Goal: Transaction & Acquisition: Book appointment/travel/reservation

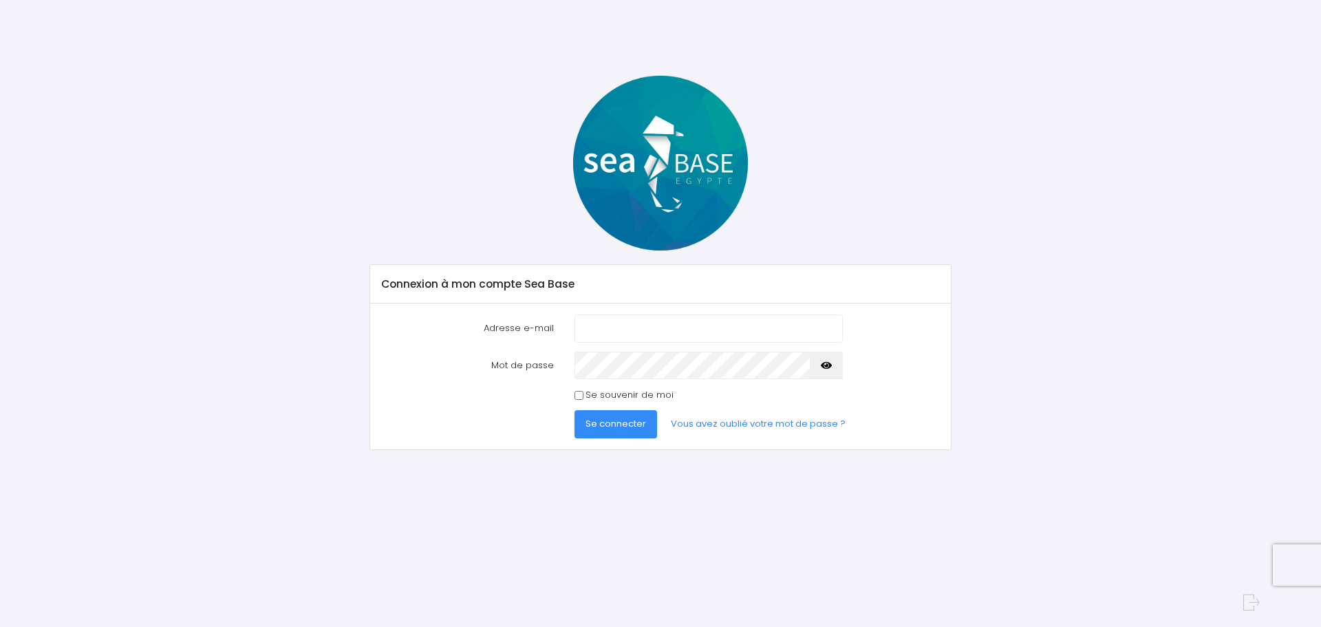
click at [614, 336] on input "Adresse e-mail" at bounding box center [708, 328] width 268 height 28
type input "ludovic.maurice@airbus.com"
click at [841, 367] on button "button" at bounding box center [826, 365] width 33 height 28
click at [596, 418] on span "Se connecter" at bounding box center [615, 423] width 61 height 13
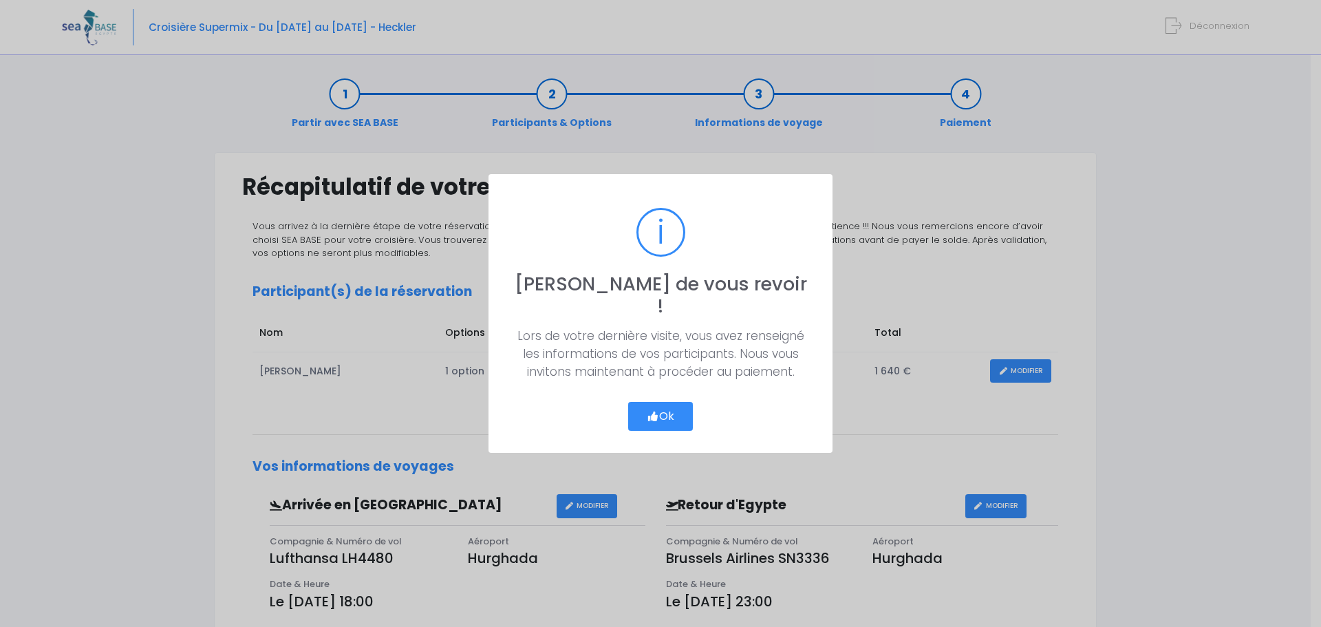
click at [670, 411] on button "Ok" at bounding box center [660, 416] width 65 height 29
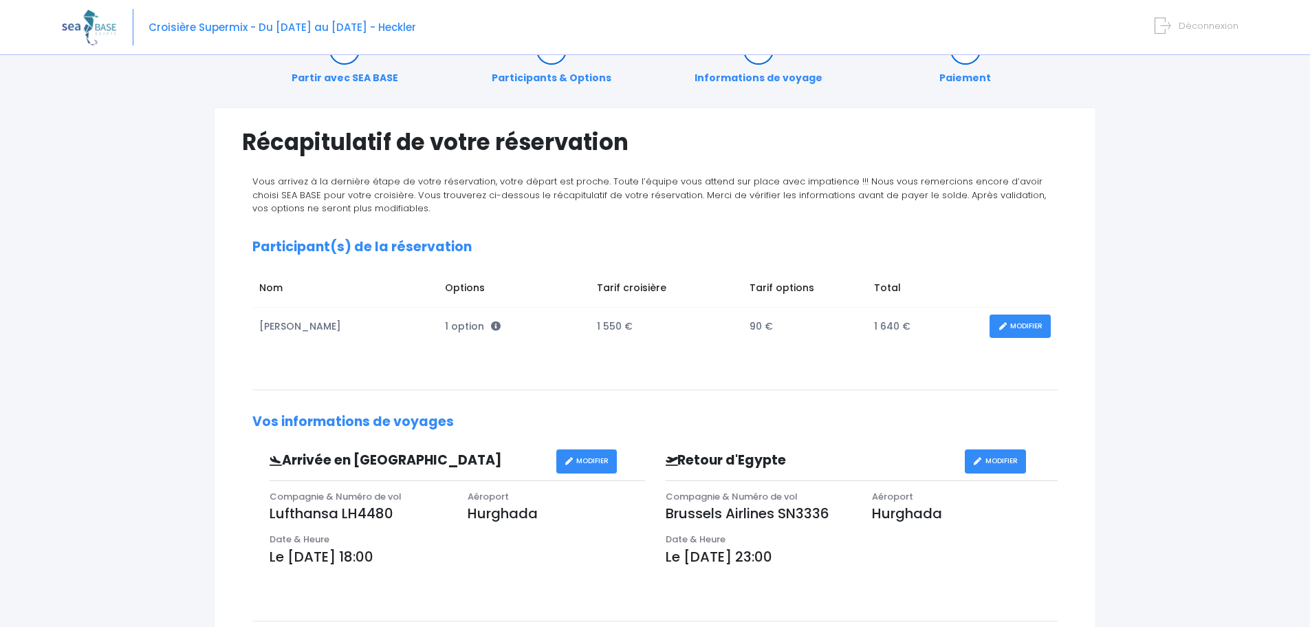
scroll to position [69, 0]
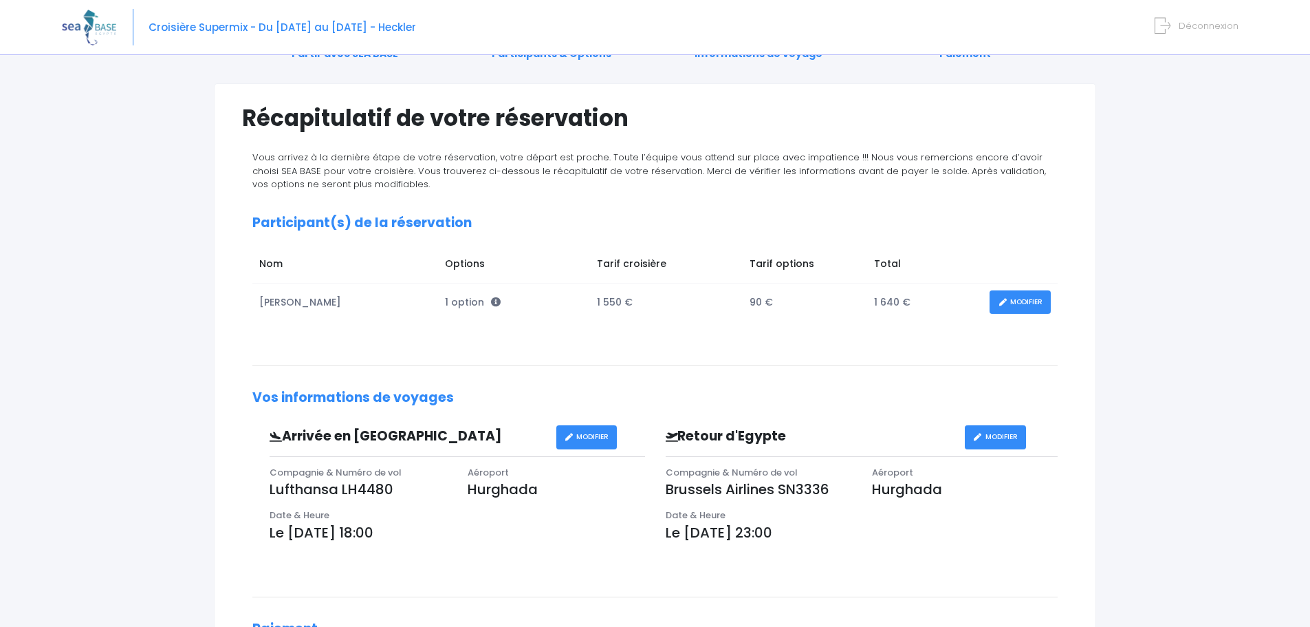
click at [1027, 299] on link "MODIFIER" at bounding box center [1020, 302] width 61 height 24
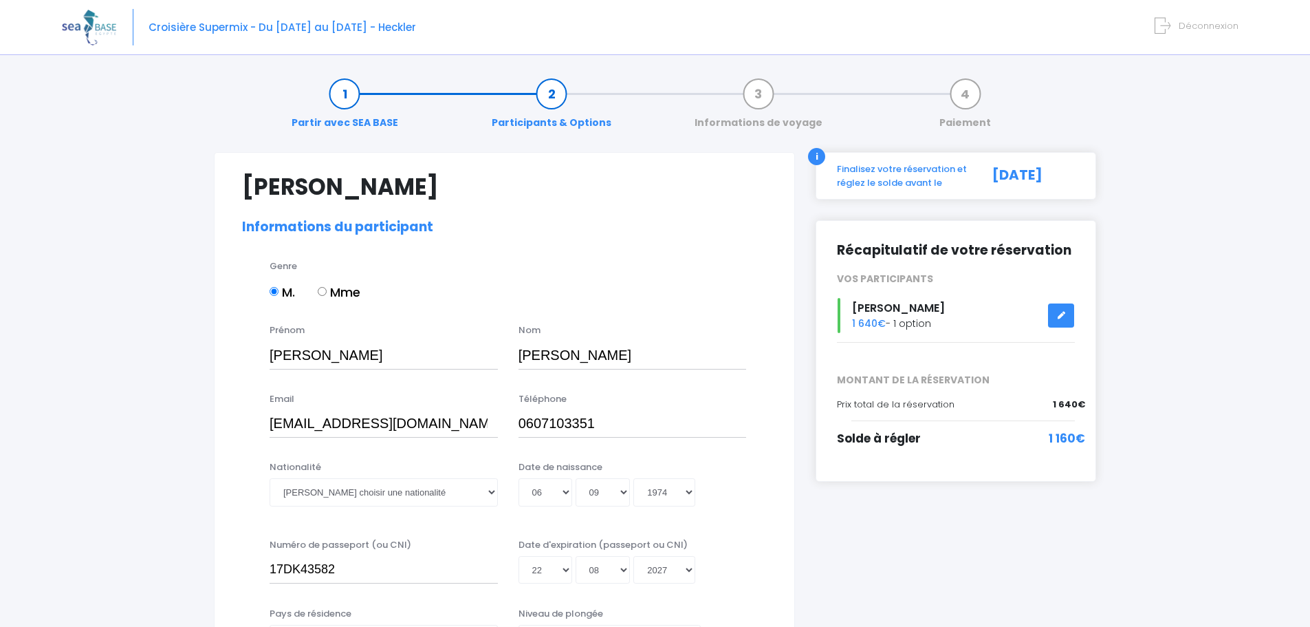
select select "N3"
select select "40/41"
select select "ML"
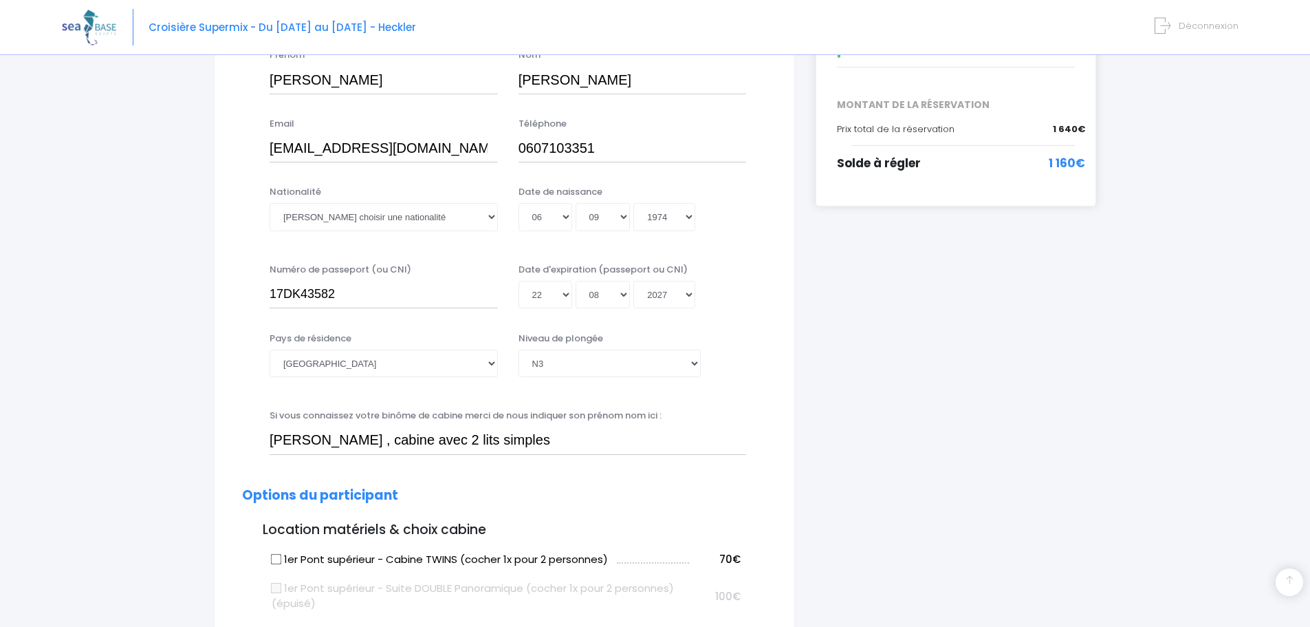
scroll to position [206, 0]
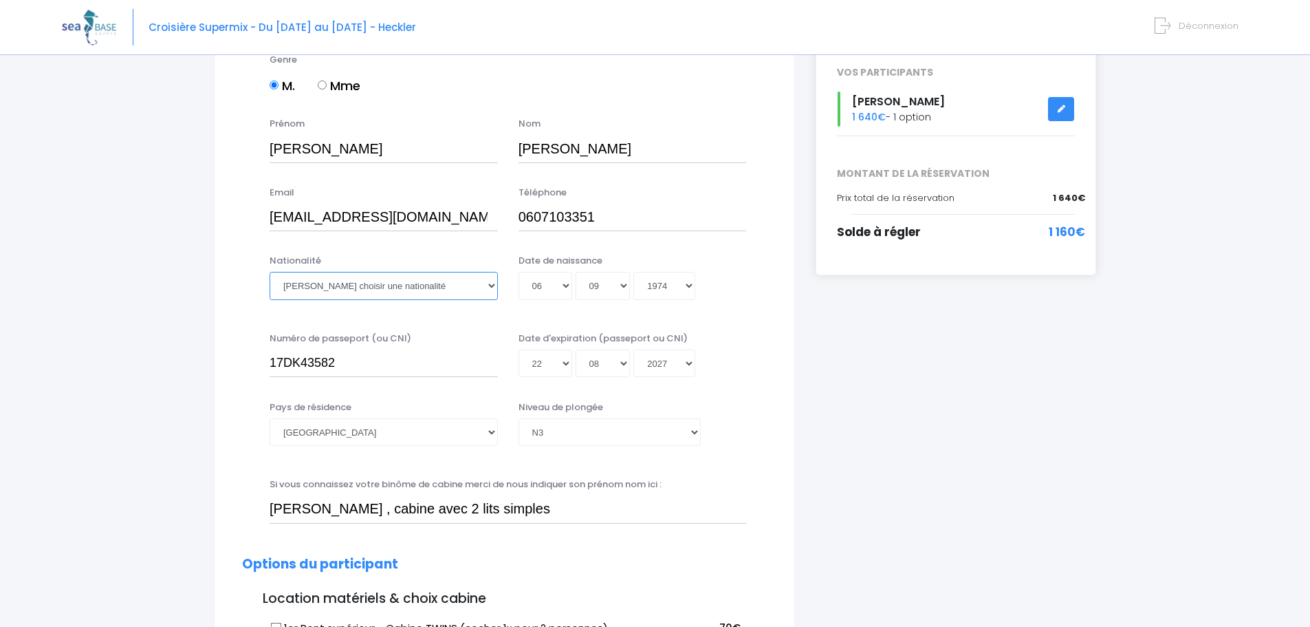
click at [493, 285] on select "Veuillez choisir une nationalité Afghane Albanaise Algerienne Allemande America…" at bounding box center [384, 286] width 228 height 28
select select "Française"
click at [270, 272] on select "Veuillez choisir une nationalité Afghane Albanaise Algerienne Allemande America…" at bounding box center [384, 286] width 228 height 28
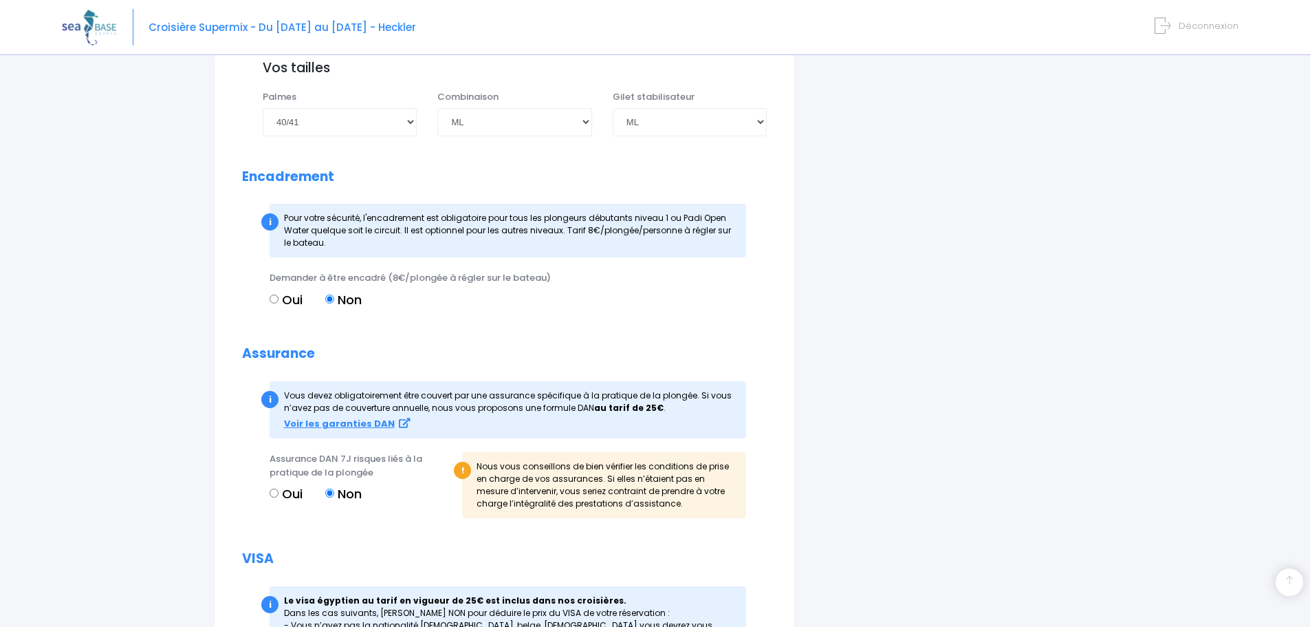
scroll to position [1307, 0]
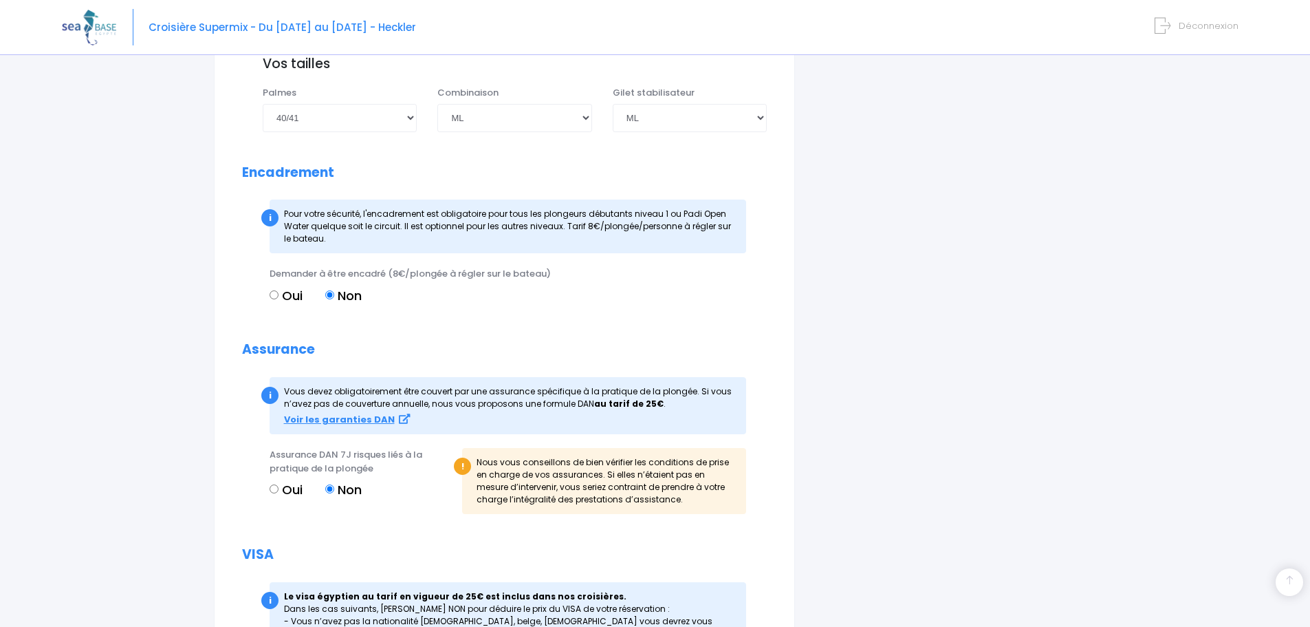
click at [274, 488] on input "Oui" at bounding box center [274, 488] width 9 height 9
radio input "true"
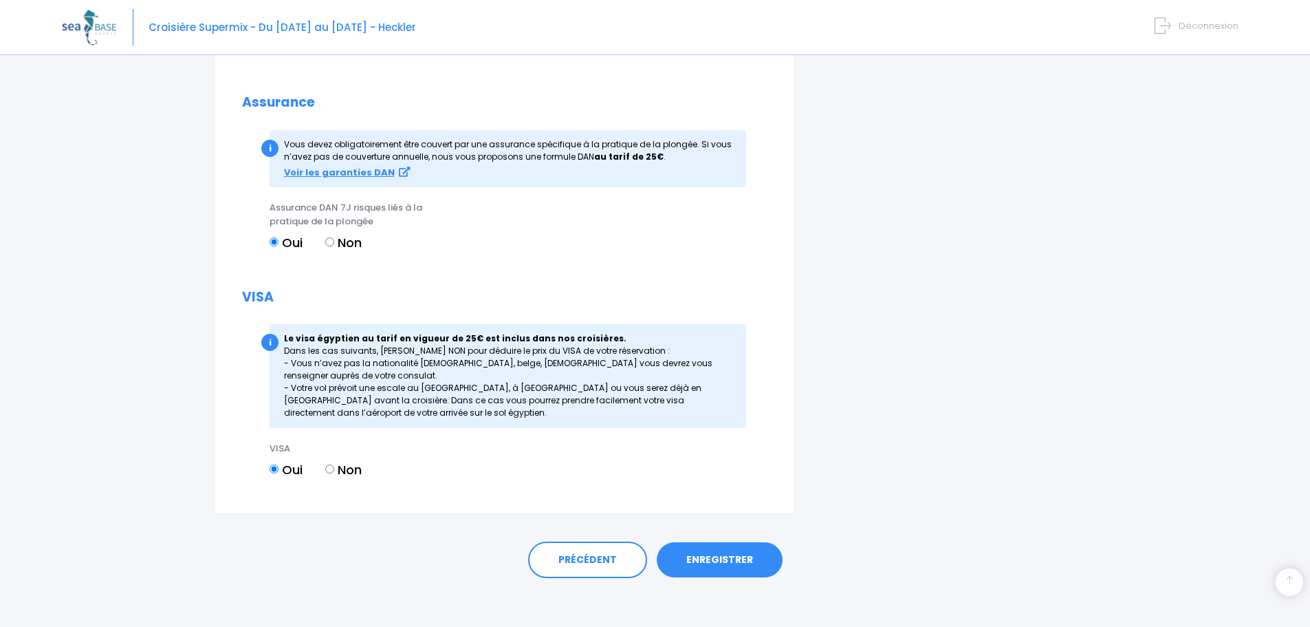
scroll to position [1560, 0]
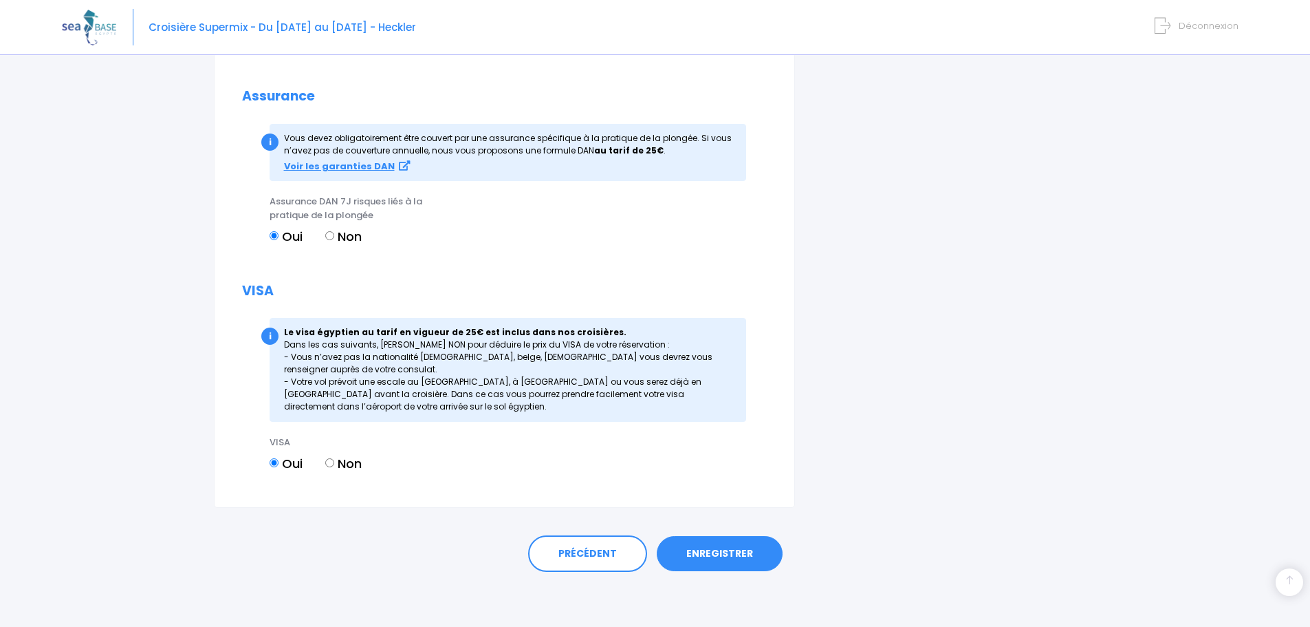
click at [722, 549] on link "ENREGISTRER" at bounding box center [720, 554] width 126 height 36
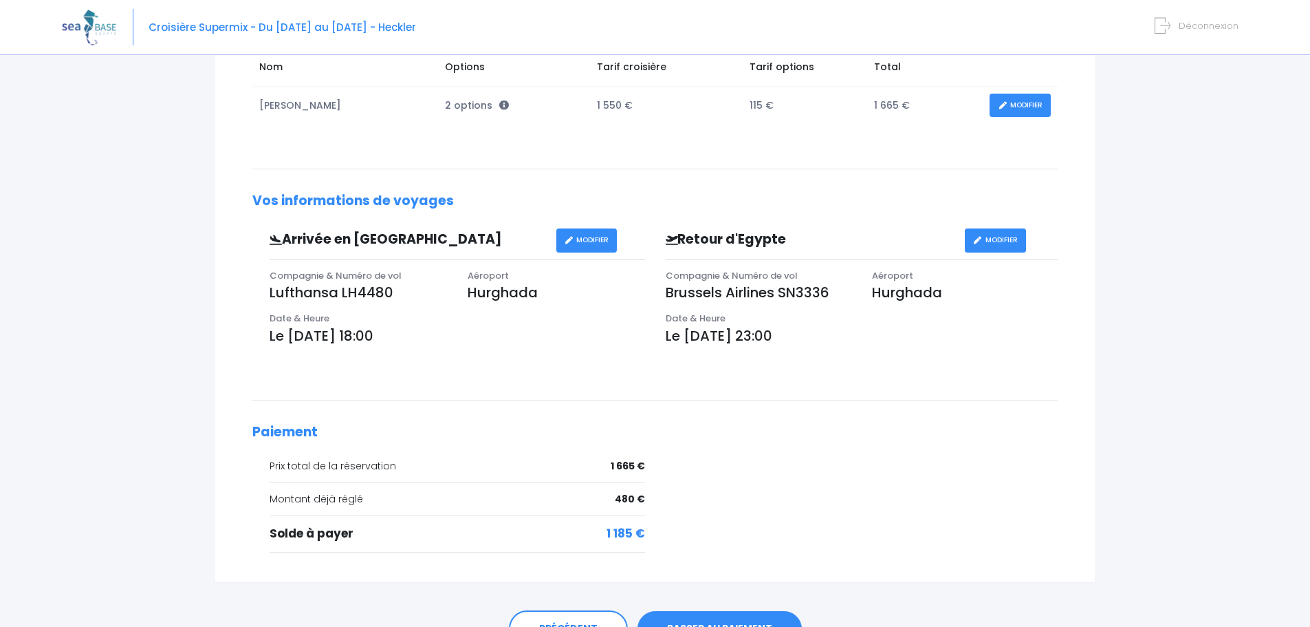
scroll to position [340, 0]
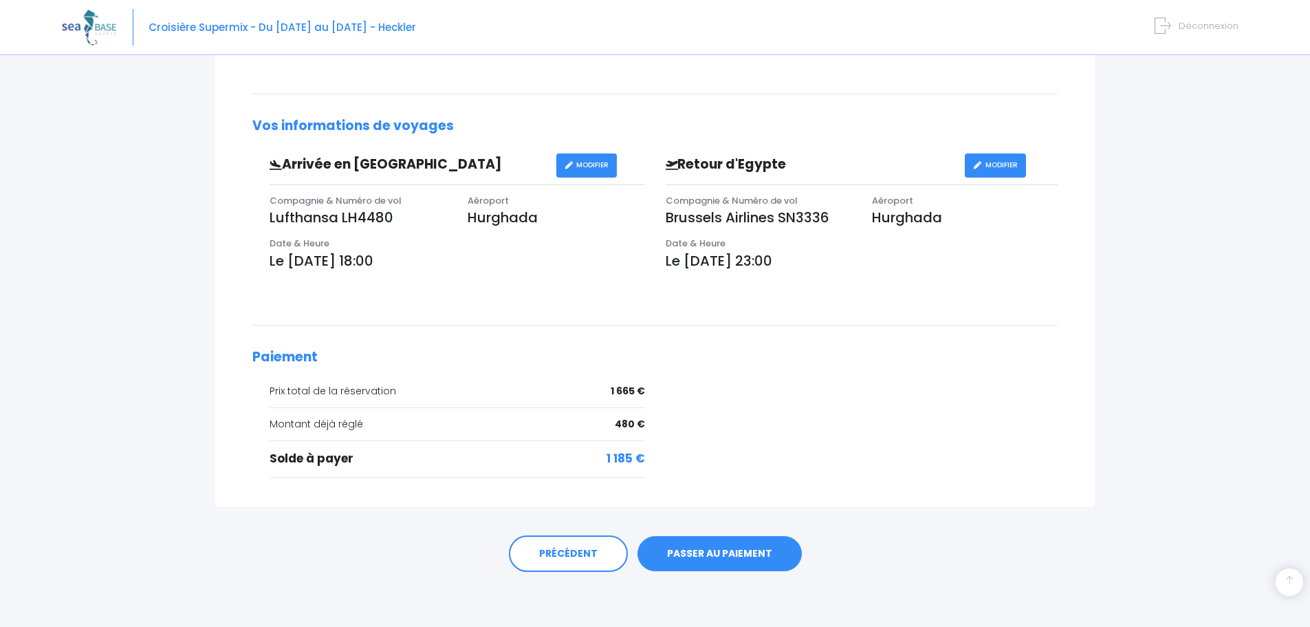
click at [717, 556] on link "PASSER AU PAIEMENT" at bounding box center [720, 554] width 164 height 36
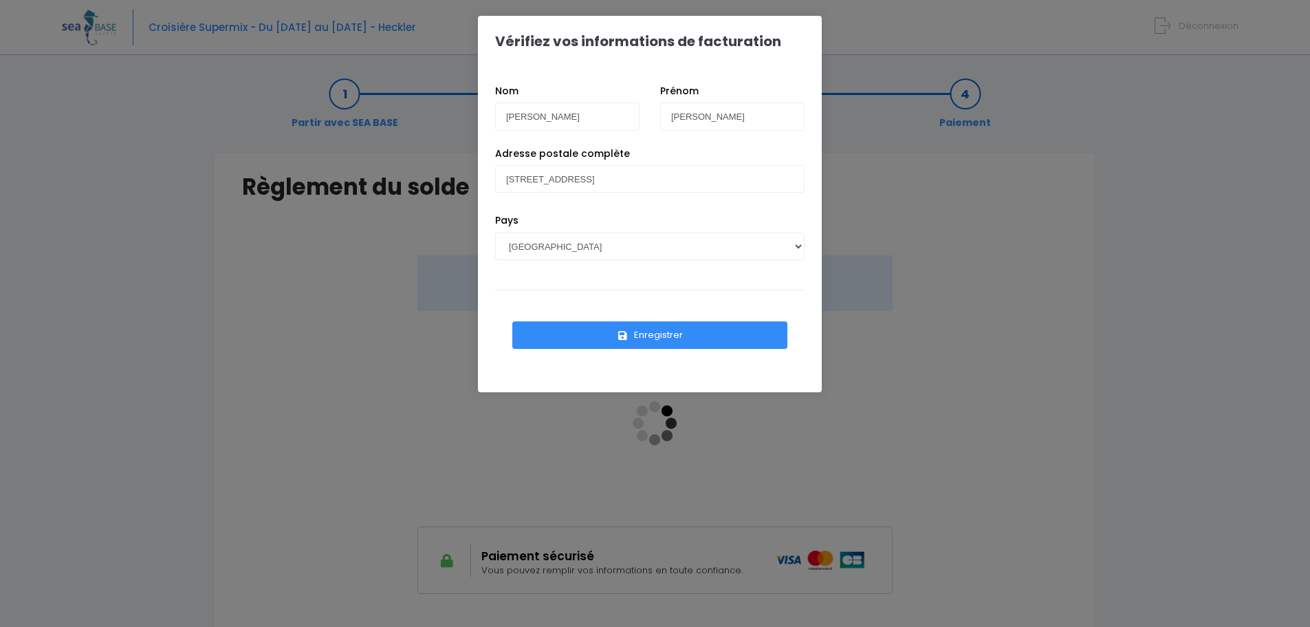
click at [662, 332] on button "Enregistrer" at bounding box center [649, 335] width 275 height 28
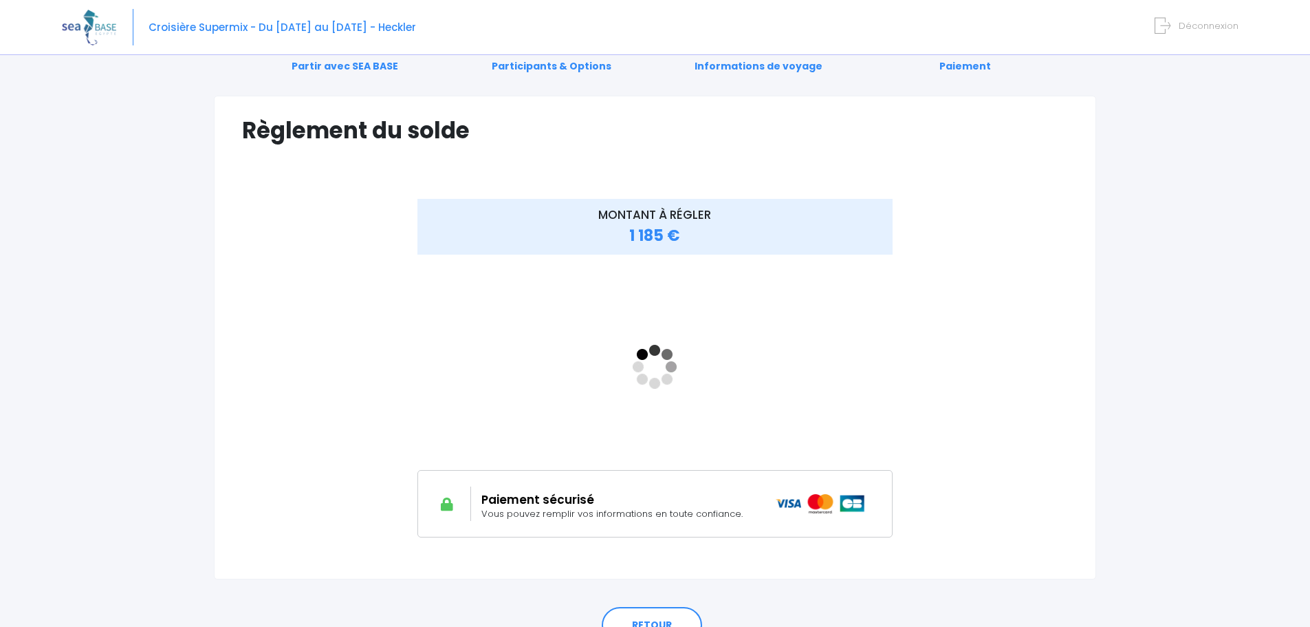
scroll to position [128, 0]
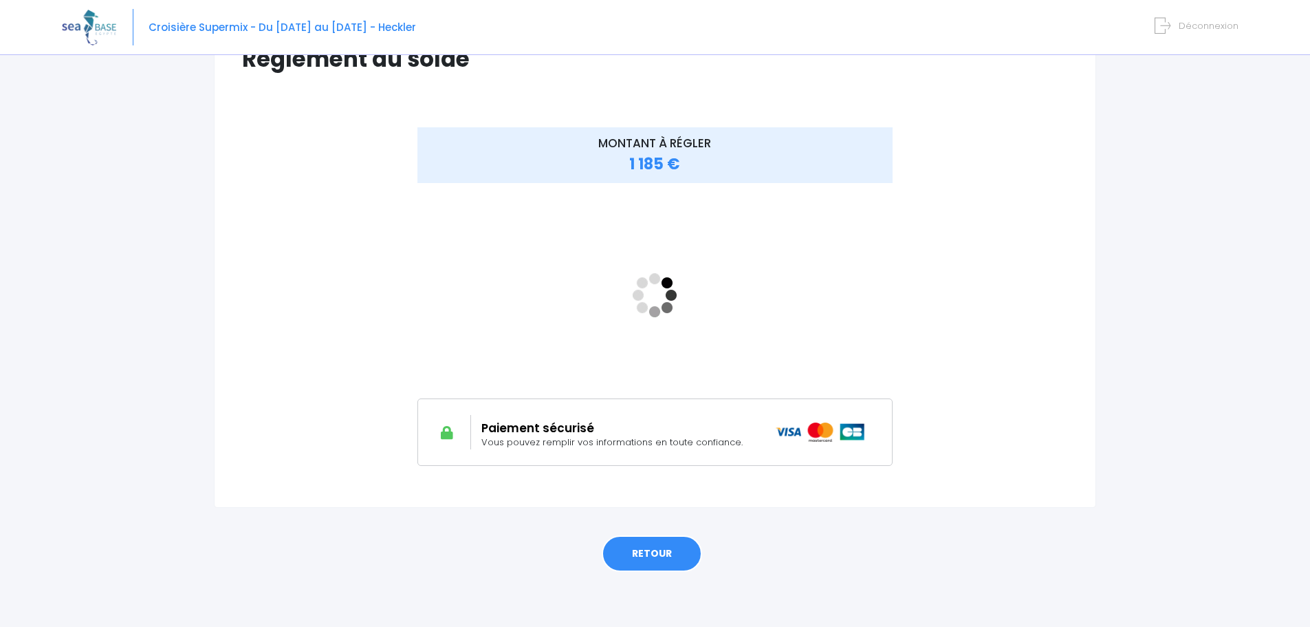
click at [649, 560] on link "RETOUR" at bounding box center [652, 553] width 100 height 37
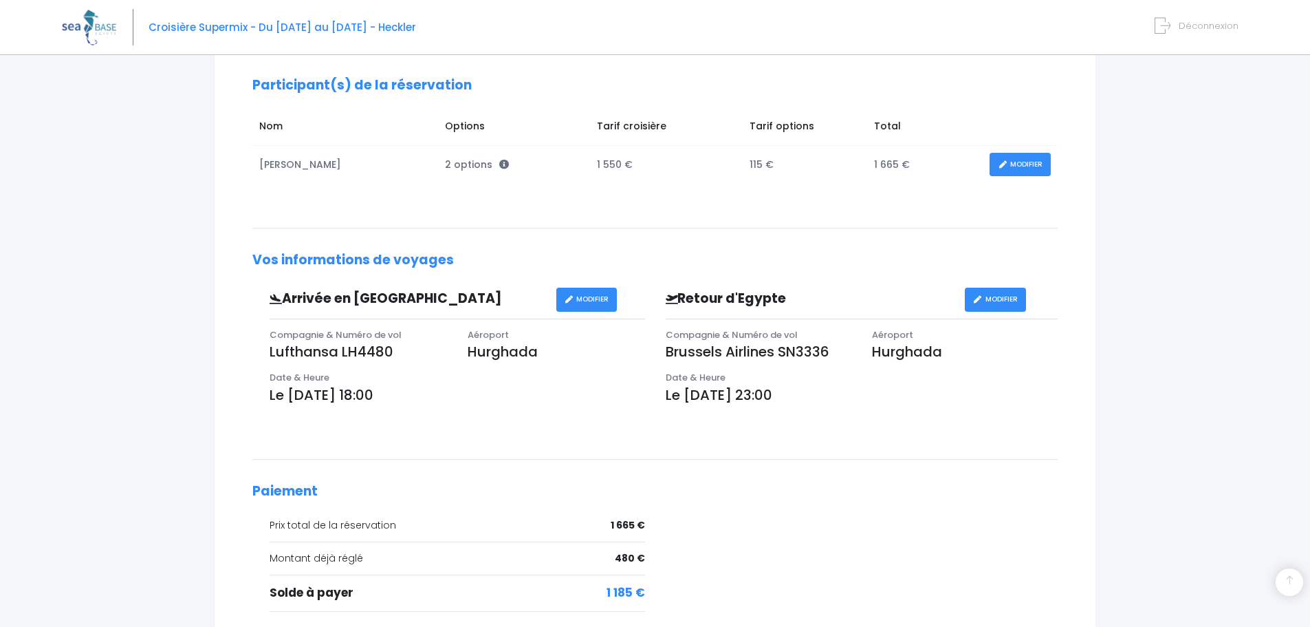
scroll to position [340, 0]
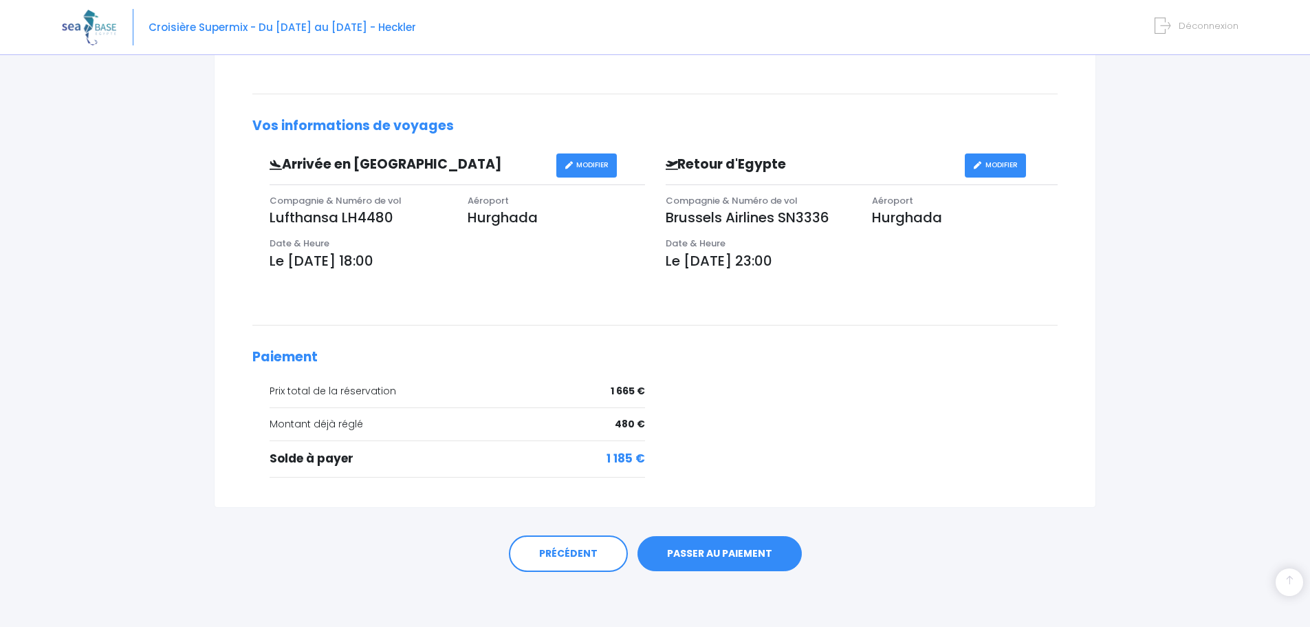
click at [742, 548] on link "PASSER AU PAIEMENT" at bounding box center [720, 554] width 164 height 36
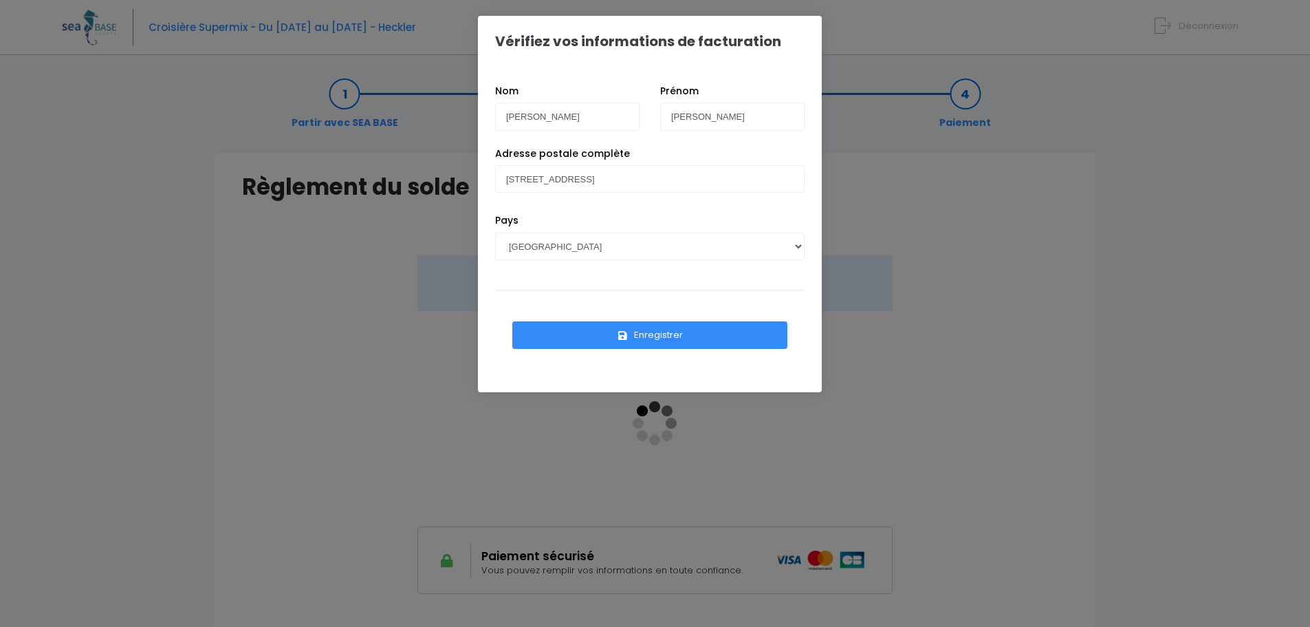
click at [662, 330] on button "Enregistrer" at bounding box center [649, 335] width 275 height 28
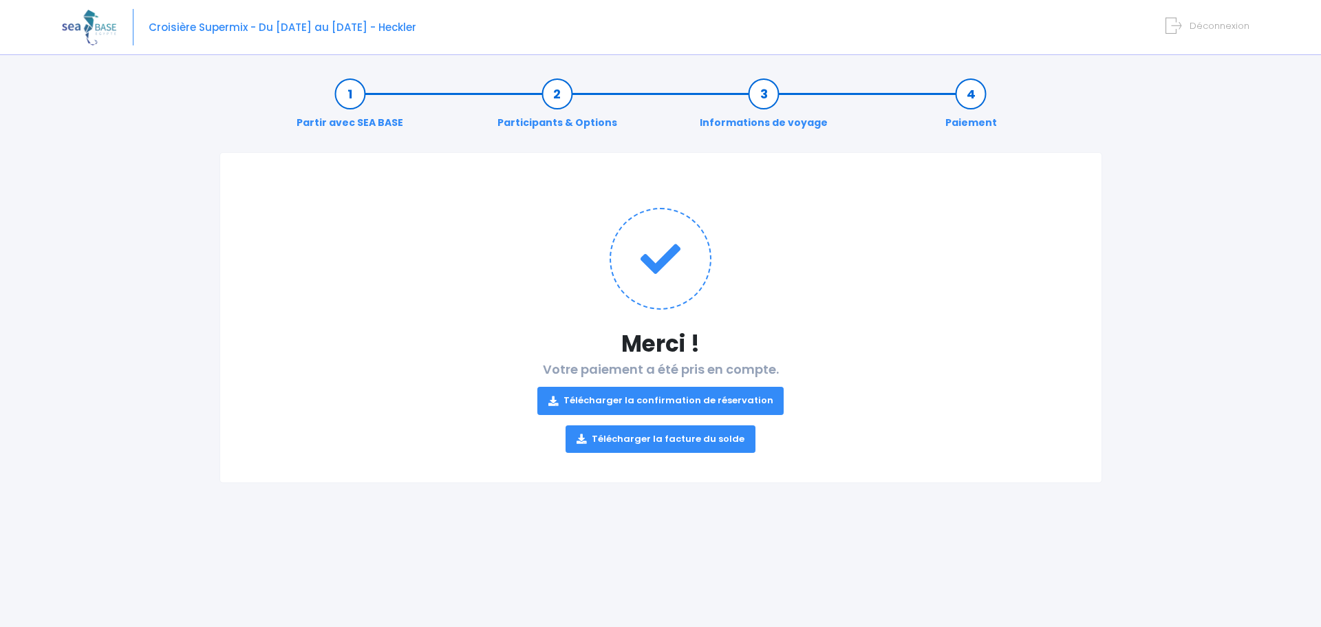
click at [703, 440] on link "Télécharger la facture du solde" at bounding box center [660, 439] width 190 height 28
click at [80, 31] on img at bounding box center [89, 27] width 54 height 35
click at [83, 28] on img at bounding box center [89, 27] width 54 height 35
